Goal: Transaction & Acquisition: Purchase product/service

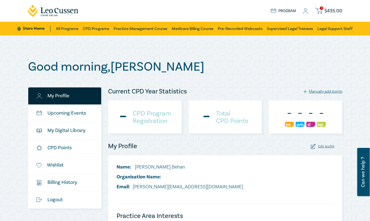
checkbox input "true"
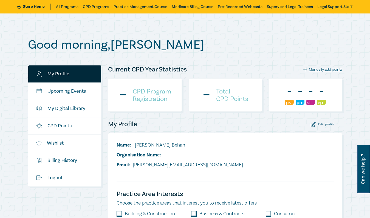
scroll to position [46, 0]
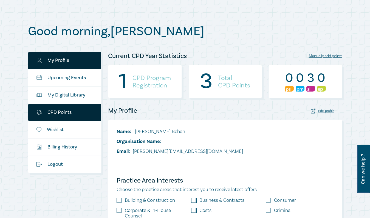
click at [45, 111] on link "CPD Points" at bounding box center [64, 112] width 73 height 17
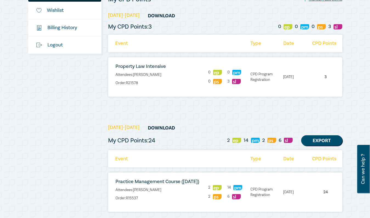
scroll to position [91, 0]
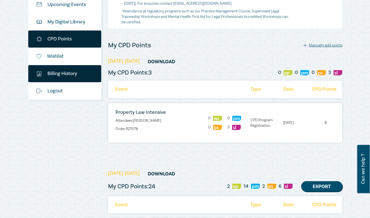
click at [65, 74] on link "$ Billing History" at bounding box center [64, 73] width 73 height 17
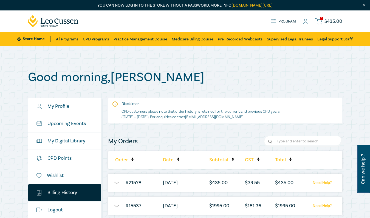
scroll to position [46, 0]
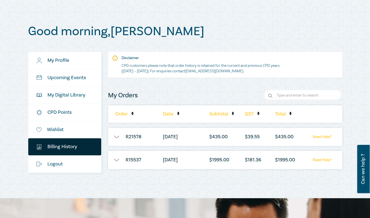
click at [118, 137] on button "button" at bounding box center [116, 136] width 16 height 5
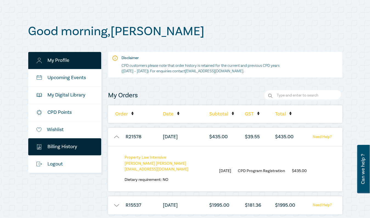
click at [64, 60] on link "My Profile" at bounding box center [64, 60] width 73 height 17
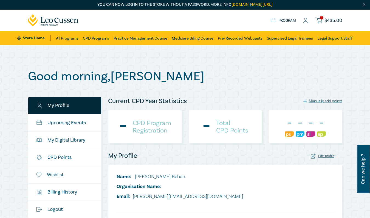
checkbox input "true"
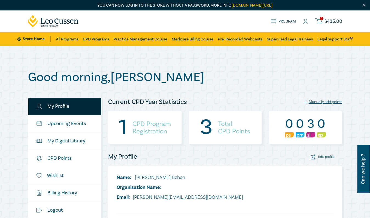
click at [322, 22] on icon at bounding box center [319, 21] width 7 height 7
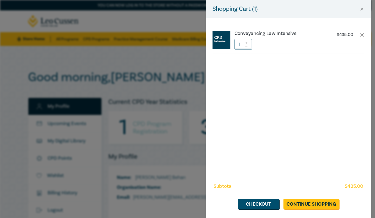
click at [218, 42] on img at bounding box center [221, 40] width 18 height 18
click at [291, 34] on h6 "Conveyancing Law Intensive" at bounding box center [279, 33] width 91 height 5
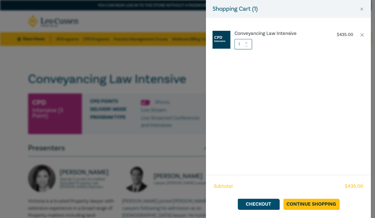
click at [167, 59] on div "Shopping Cart ( 1 ) Conveyancing Law Intensive $ 435.00 1 Subtotal $ 435.00 Che…" at bounding box center [187, 109] width 375 height 218
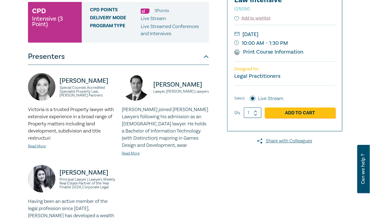
scroll to position [46, 0]
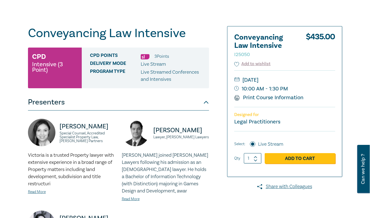
click at [147, 57] on img at bounding box center [145, 56] width 9 height 5
click at [255, 161] on icon at bounding box center [256, 160] width 4 height 2
click at [257, 161] on span at bounding box center [256, 159] width 4 height 3
click at [256, 160] on icon at bounding box center [256, 160] width 4 height 2
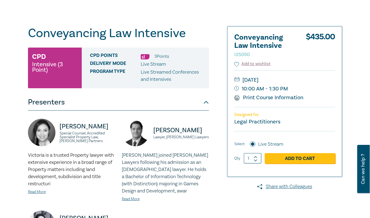
click at [256, 160] on icon at bounding box center [256, 160] width 4 height 2
click at [255, 160] on icon at bounding box center [255, 159] width 3 height 1
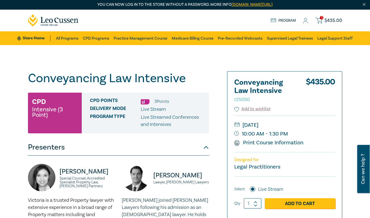
scroll to position [0, 0]
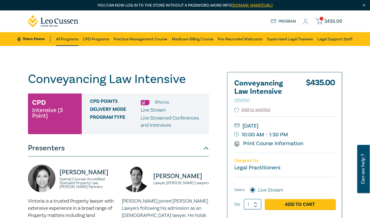
click at [70, 40] on link "All Programs" at bounding box center [67, 39] width 23 height 14
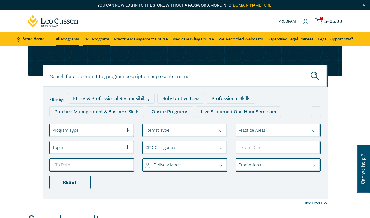
click at [98, 41] on link "CPD Programs" at bounding box center [96, 39] width 26 height 14
